Goal: Information Seeking & Learning: Learn about a topic

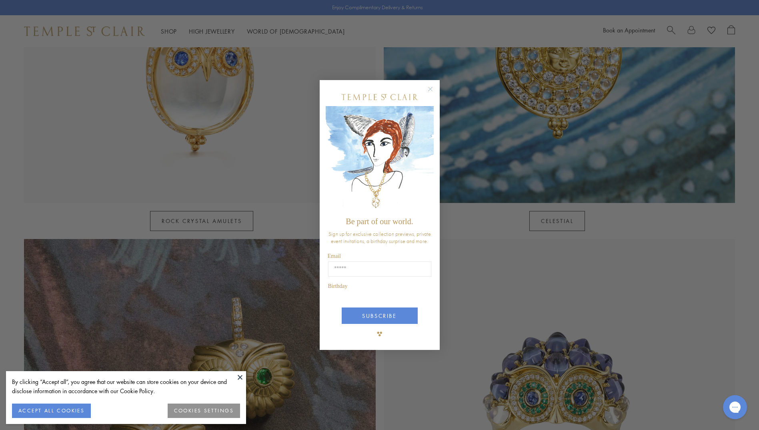
scroll to position [640, 0]
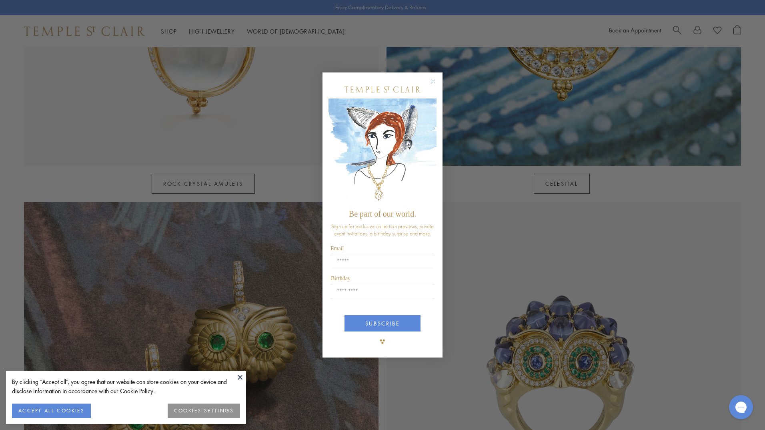
click at [433, 86] on circle "Close dialog" at bounding box center [434, 82] width 10 height 10
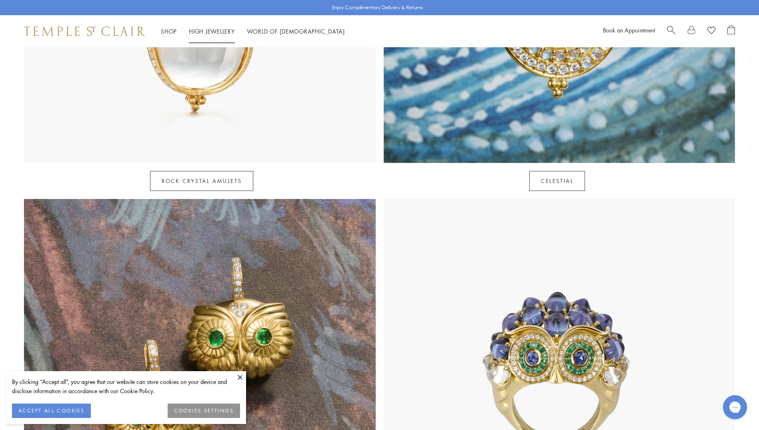
click at [208, 34] on li "High Jewellery High Jewellery" at bounding box center [212, 31] width 46 height 10
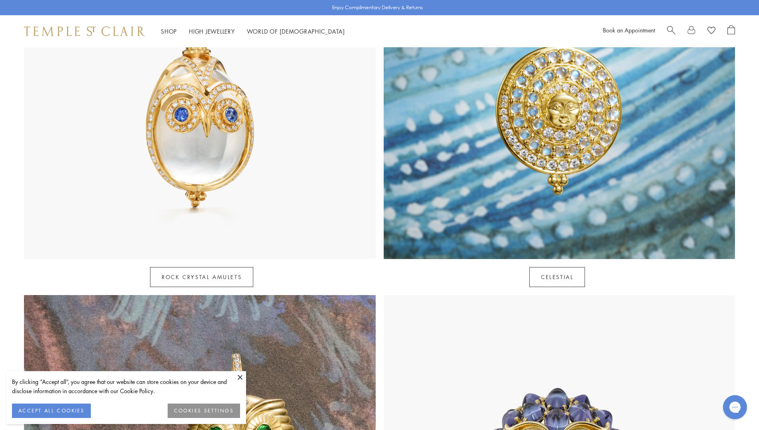
scroll to position [520, 0]
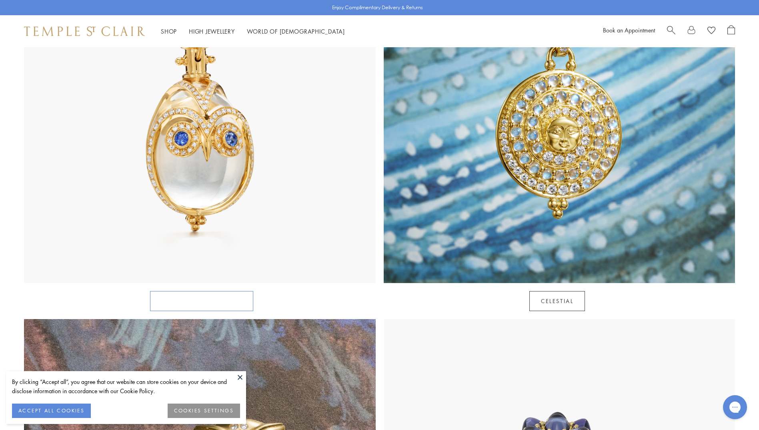
click at [194, 291] on link "Rock Crystal Amulets" at bounding box center [201, 301] width 103 height 20
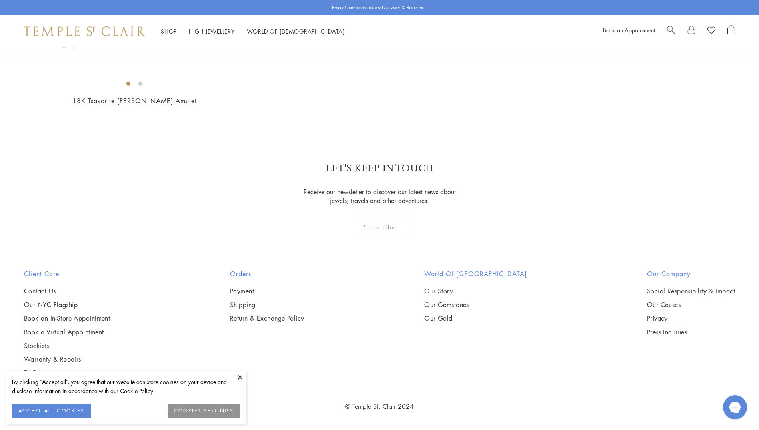
scroll to position [3362, 0]
click at [45, 413] on button "ACCEPT ALL COOKIES" at bounding box center [51, 410] width 79 height 14
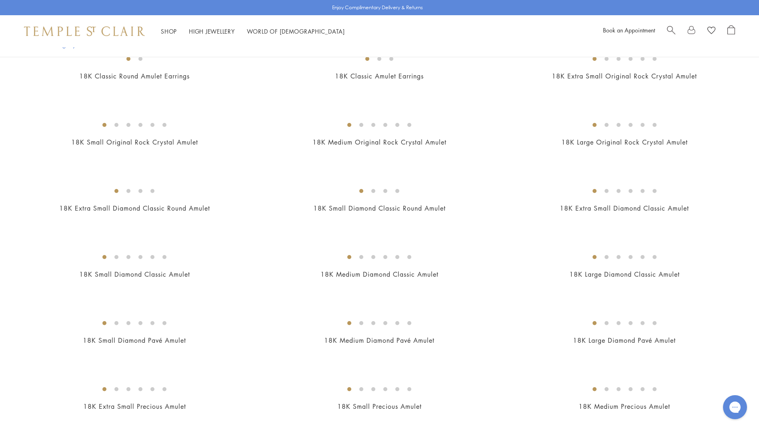
scroll to position [391, 0]
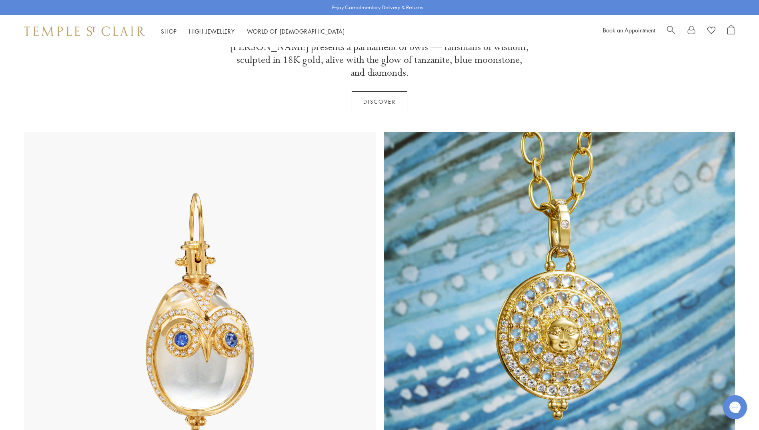
scroll to position [320, 0]
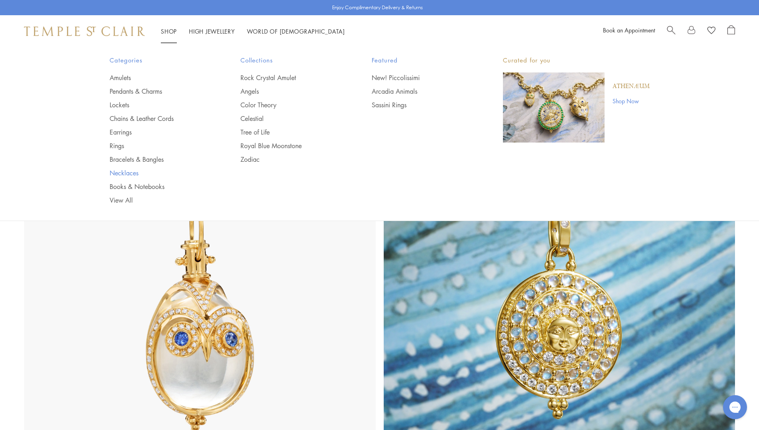
click at [117, 175] on link "Necklaces" at bounding box center [159, 172] width 99 height 9
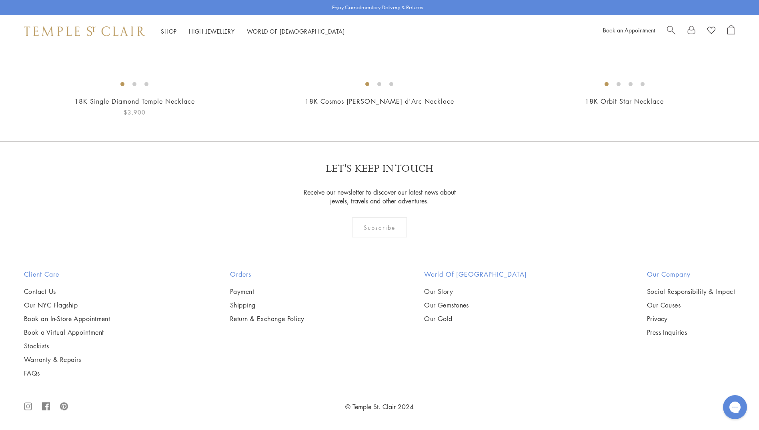
scroll to position [3762, 0]
click at [0, 0] on img at bounding box center [0, 0] width 0 height 0
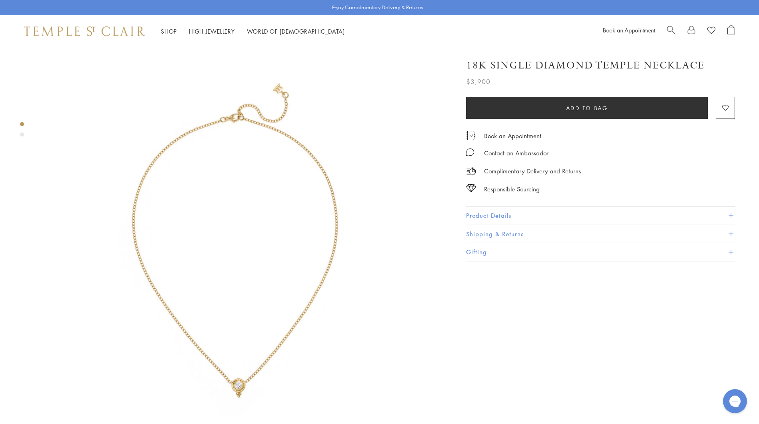
click at [297, 90] on img at bounding box center [243, 250] width 407 height 407
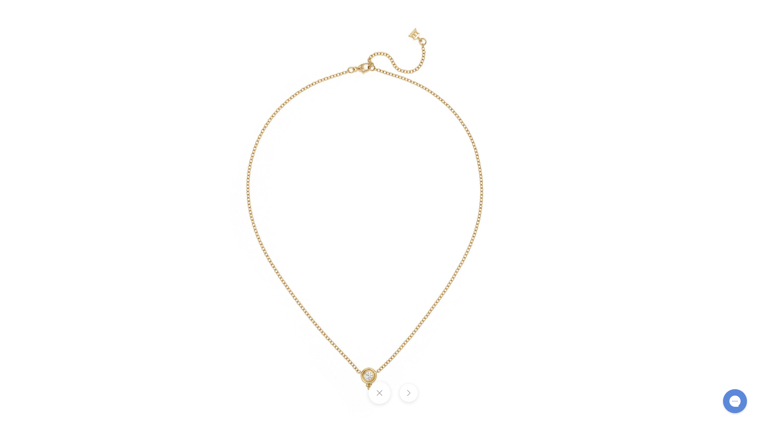
drag, startPoint x: 418, startPoint y: 91, endPoint x: 342, endPoint y: 245, distance: 171.5
click at [342, 245] on img at bounding box center [374, 221] width 468 height 468
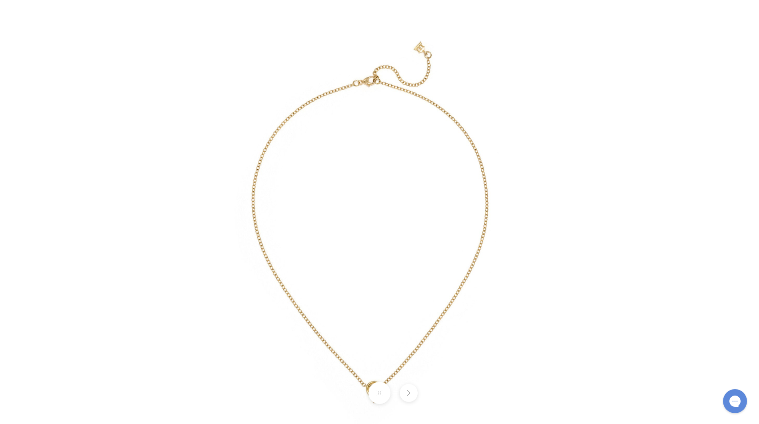
click at [428, 46] on img at bounding box center [380, 234] width 468 height 468
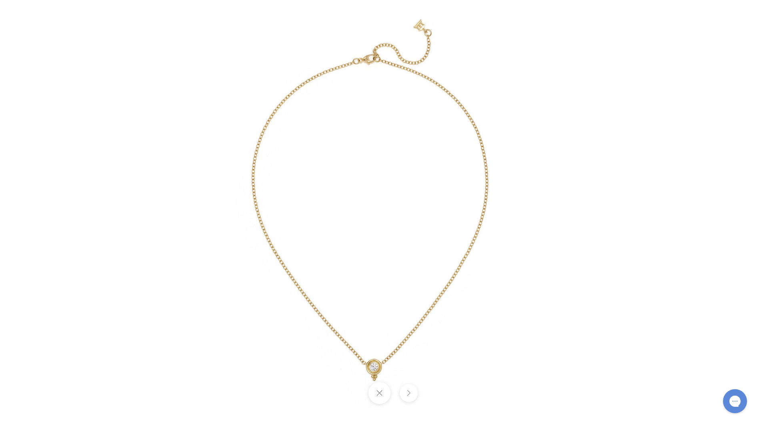
click at [428, 46] on img at bounding box center [380, 212] width 468 height 468
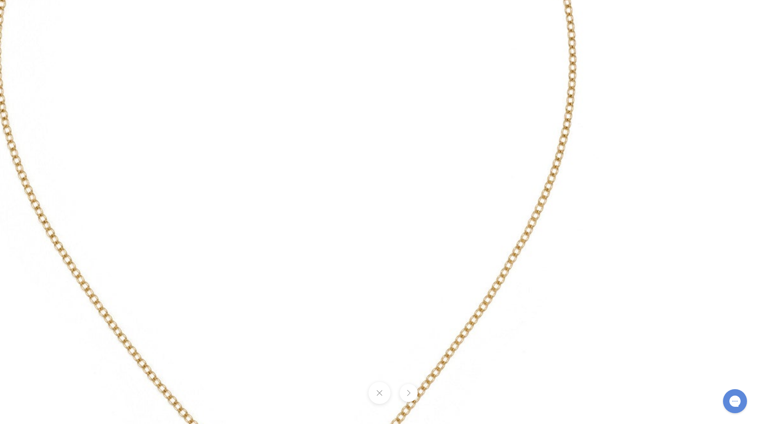
click at [453, 204] on img at bounding box center [309, 136] width 1153 height 1153
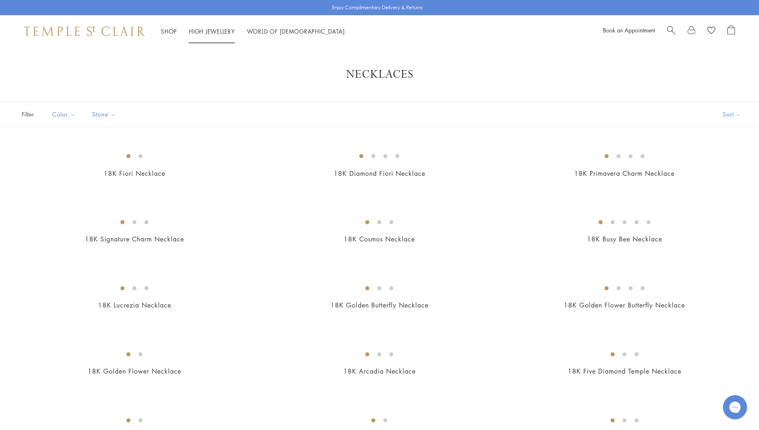
click at [212, 30] on link "High Jewellery High Jewellery" at bounding box center [212, 31] width 46 height 8
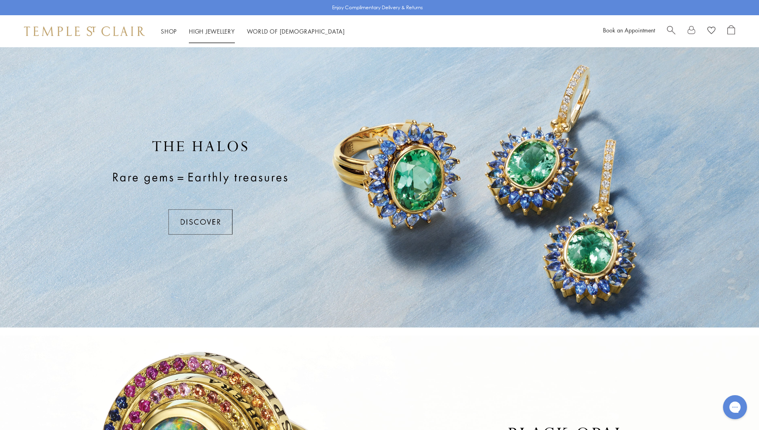
click at [204, 32] on link "High Jewellery High Jewellery" at bounding box center [212, 31] width 46 height 8
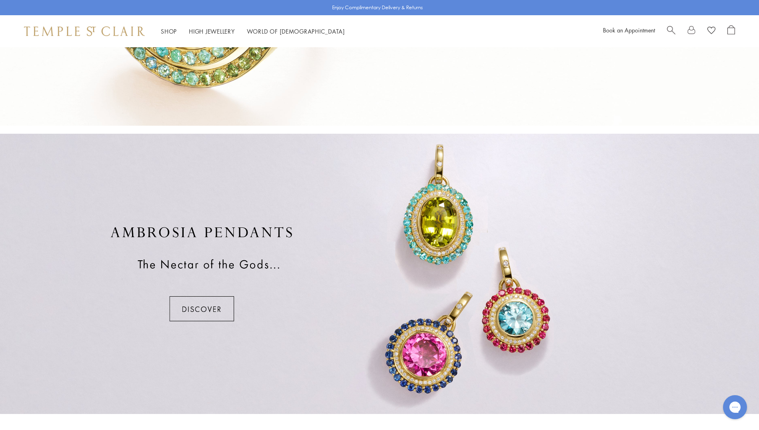
scroll to position [492, 0]
